Goal: Information Seeking & Learning: Check status

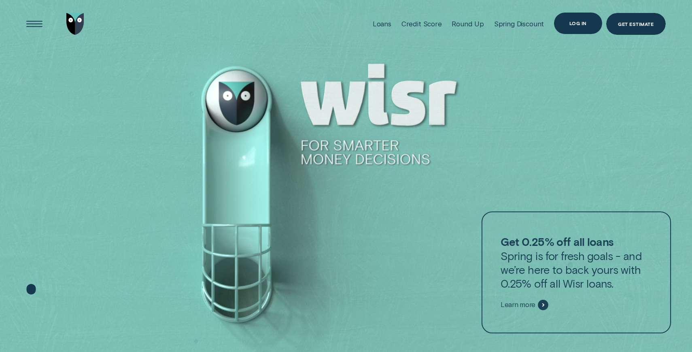
click at [587, 15] on div "Log in" at bounding box center [578, 23] width 48 height 21
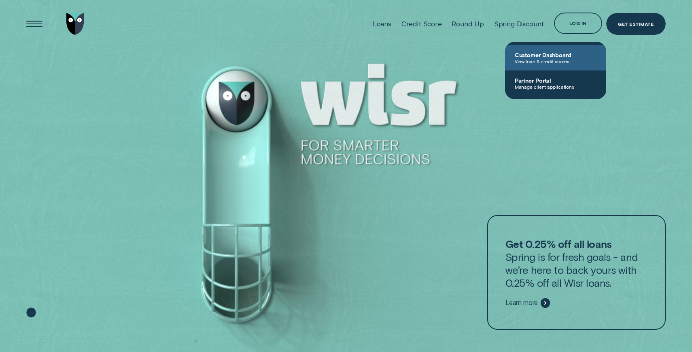
click at [553, 58] on span "View loan & credit scores" at bounding box center [556, 61] width 82 height 6
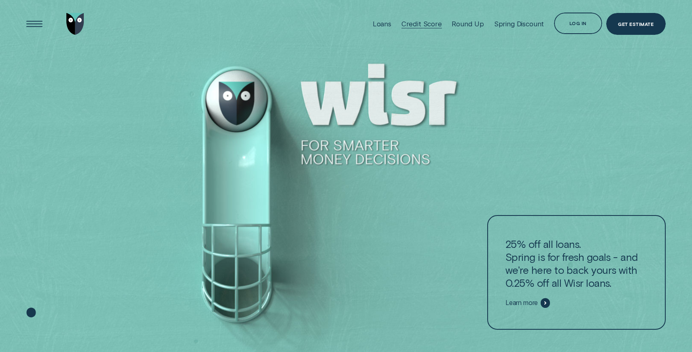
click at [432, 25] on div "Credit Score" at bounding box center [421, 24] width 40 height 8
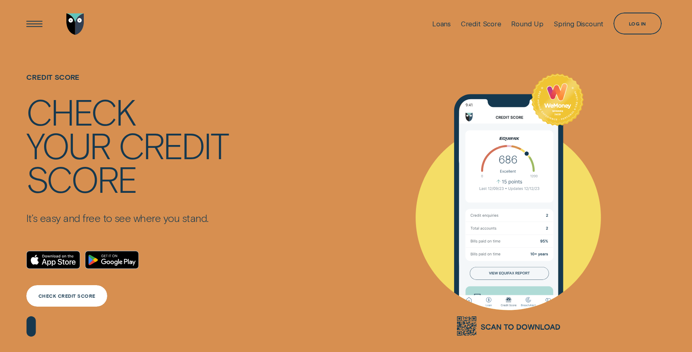
click at [64, 301] on div "CHECK CREDIT SCORE" at bounding box center [66, 295] width 81 height 21
